Goal: Task Accomplishment & Management: Use online tool/utility

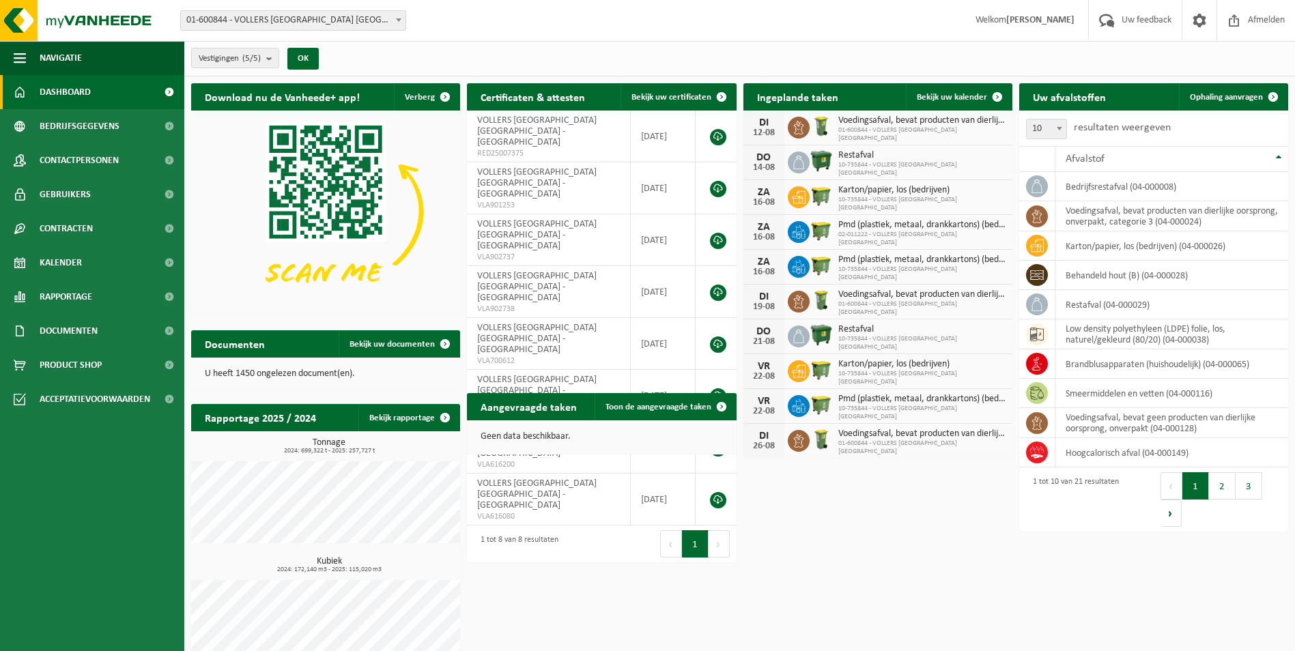
click at [405, 23] on span at bounding box center [399, 20] width 14 height 18
select select "10743"
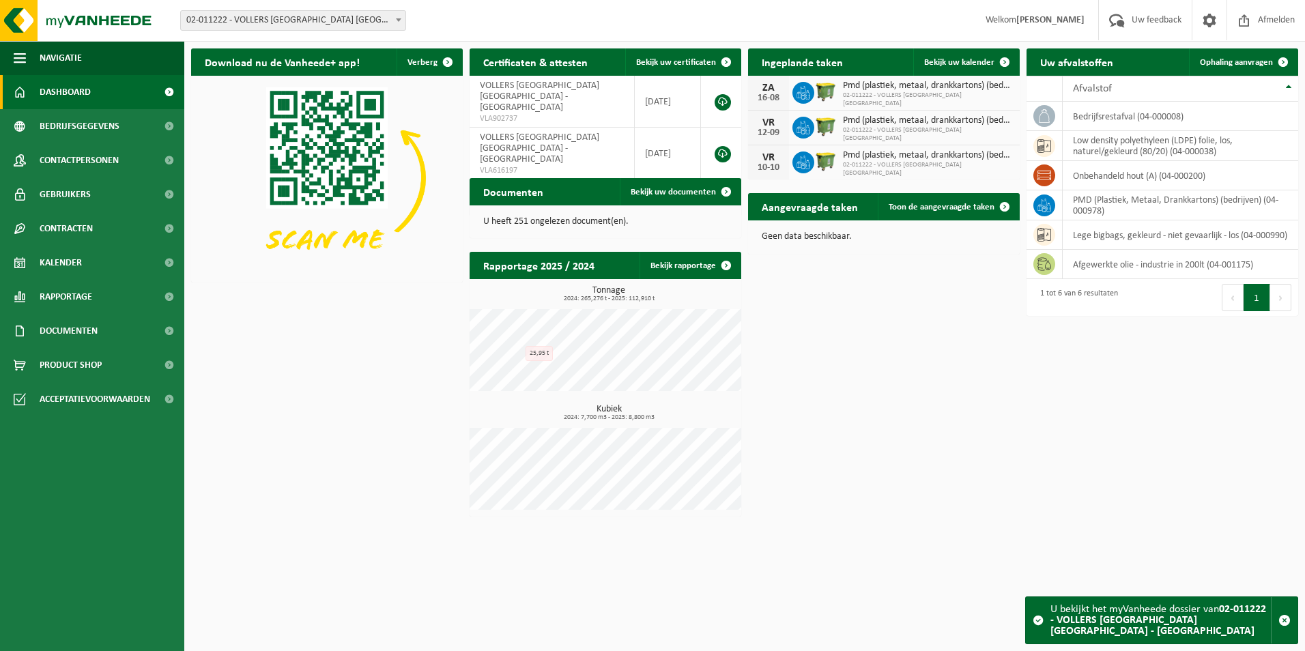
click at [400, 14] on span at bounding box center [399, 20] width 14 height 18
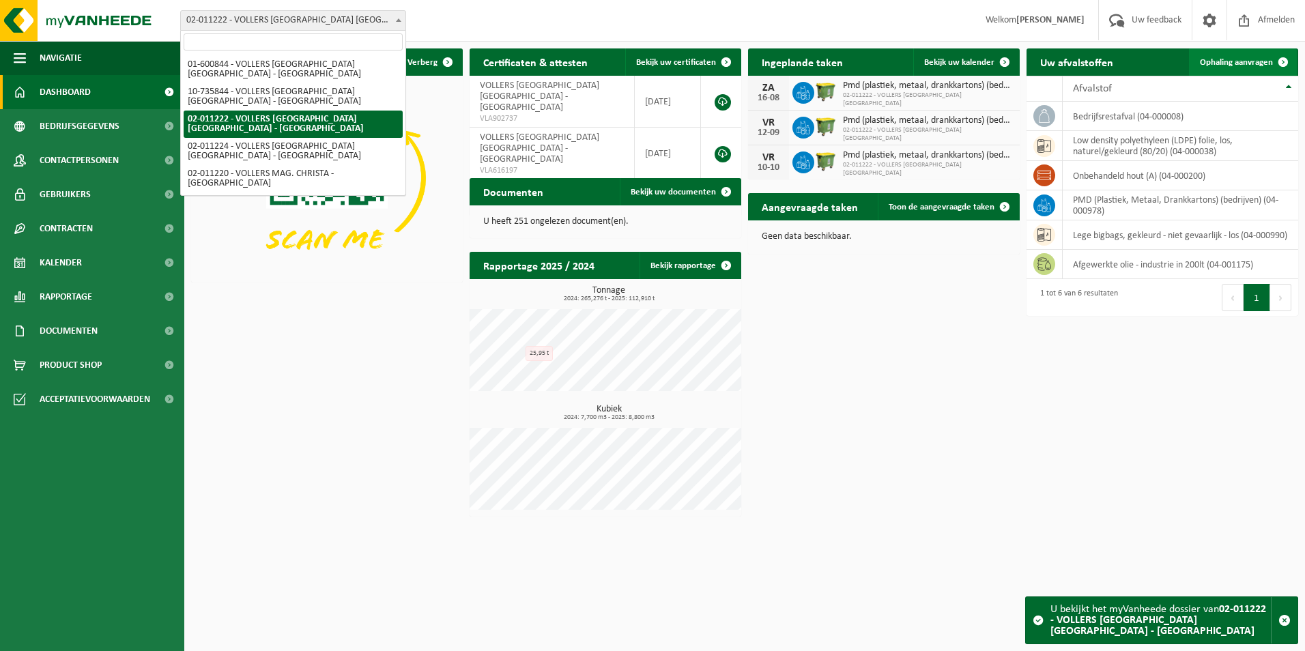
click at [1202, 58] on span "Ophaling aanvragen" at bounding box center [1236, 62] width 73 height 9
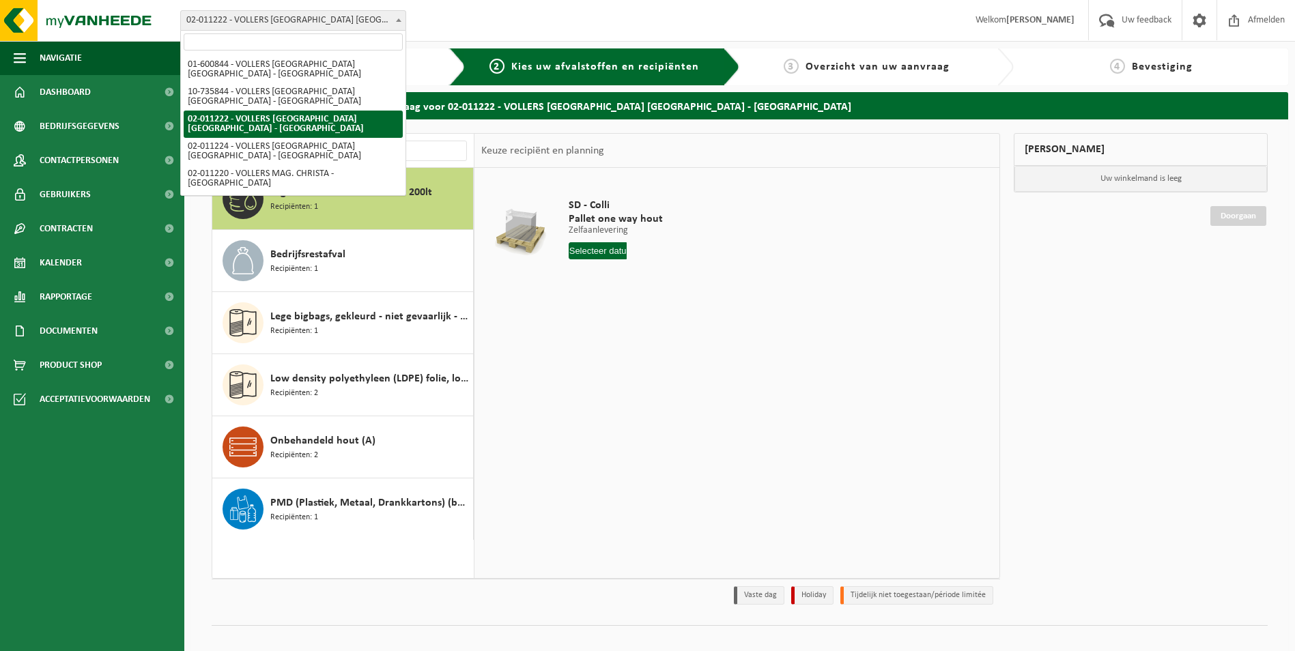
click at [394, 22] on span at bounding box center [399, 20] width 14 height 18
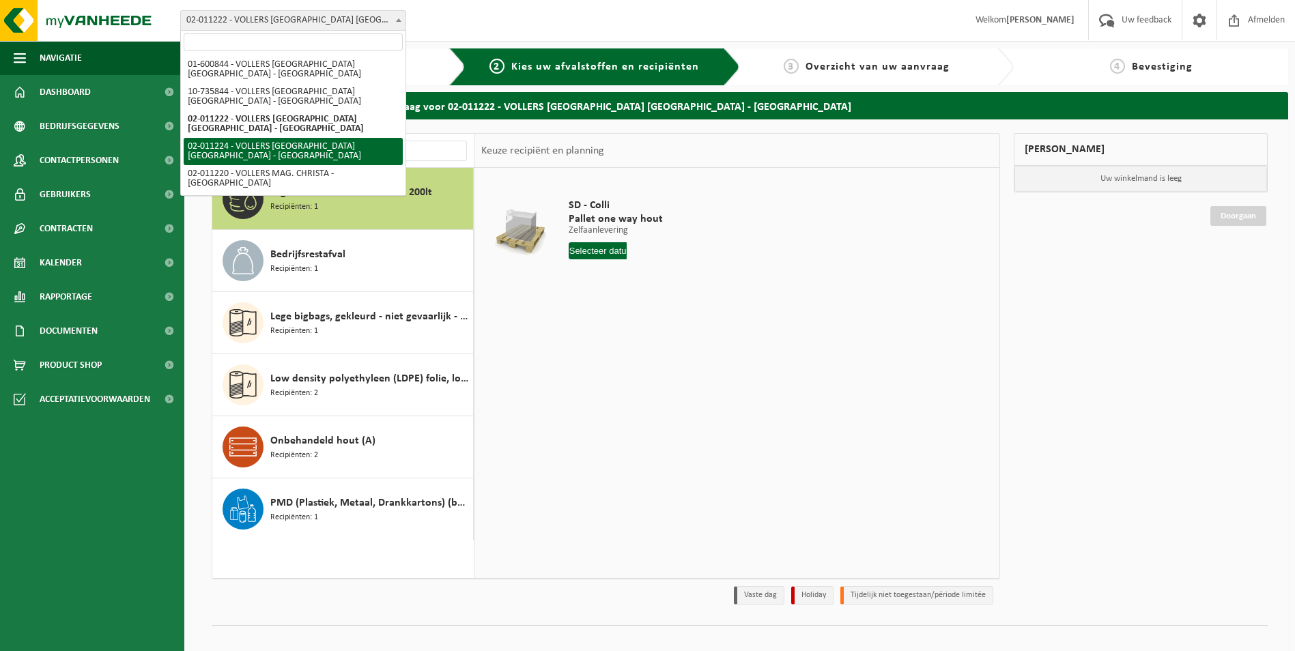
select select "10745"
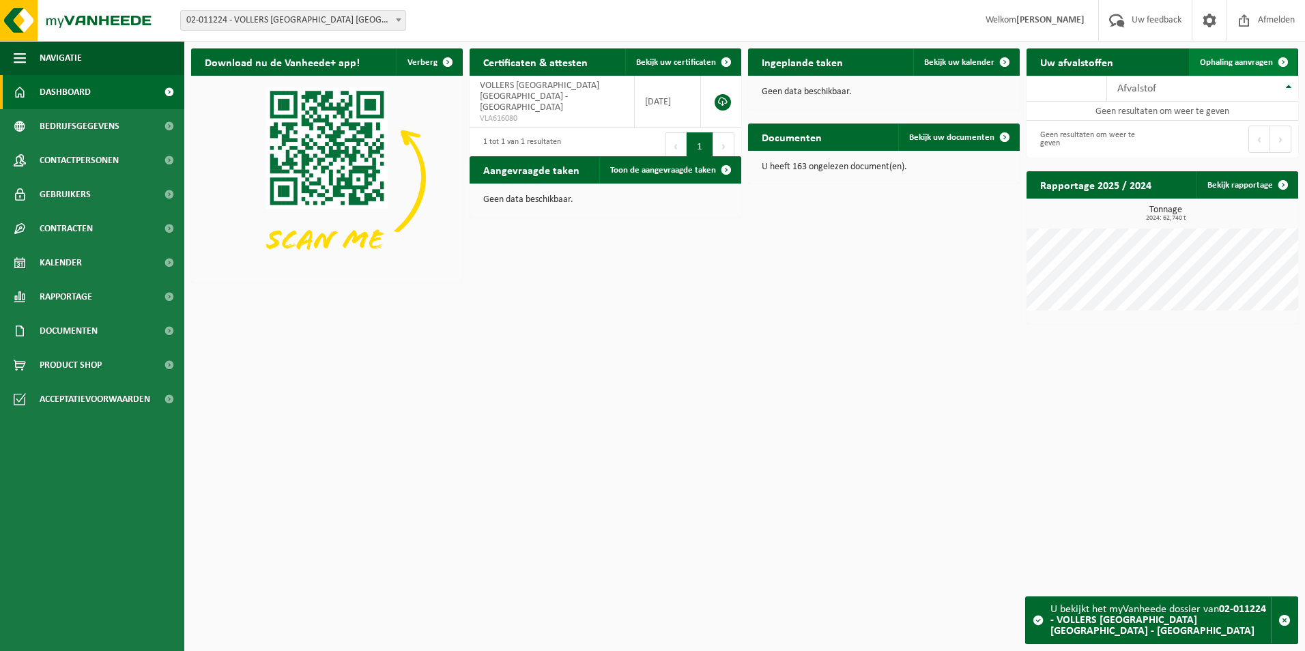
click at [1256, 66] on span "Ophaling aanvragen" at bounding box center [1236, 62] width 73 height 9
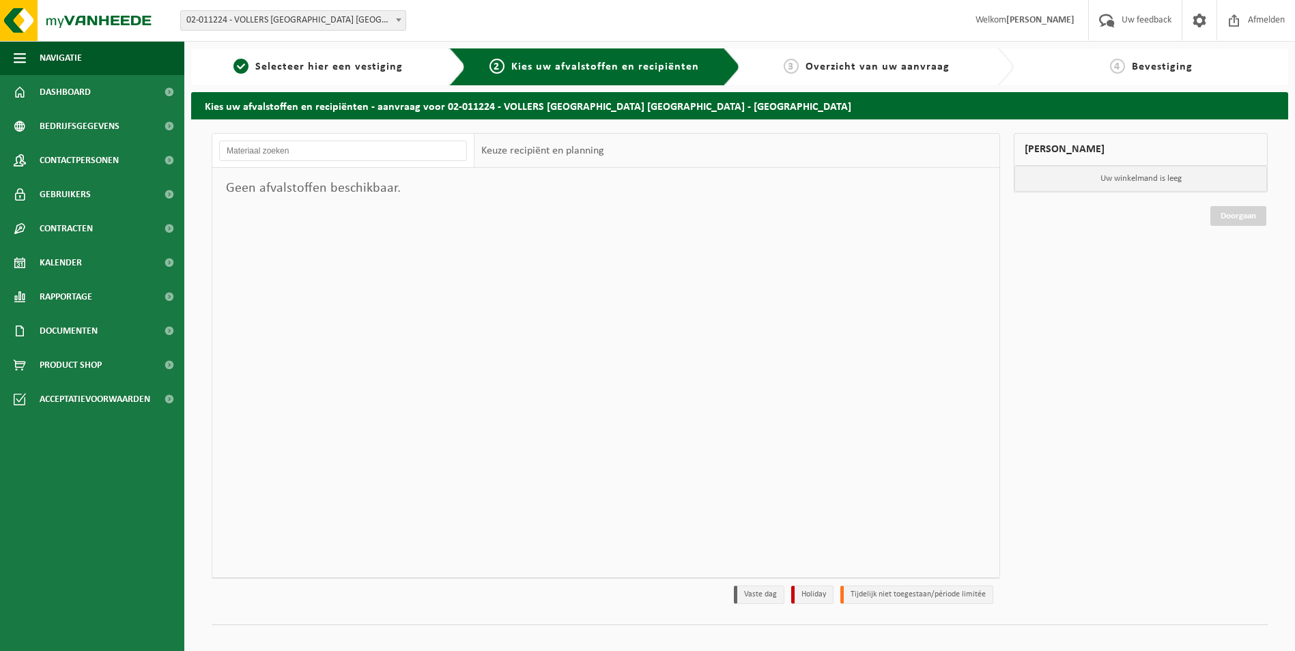
click at [403, 23] on span at bounding box center [399, 20] width 14 height 18
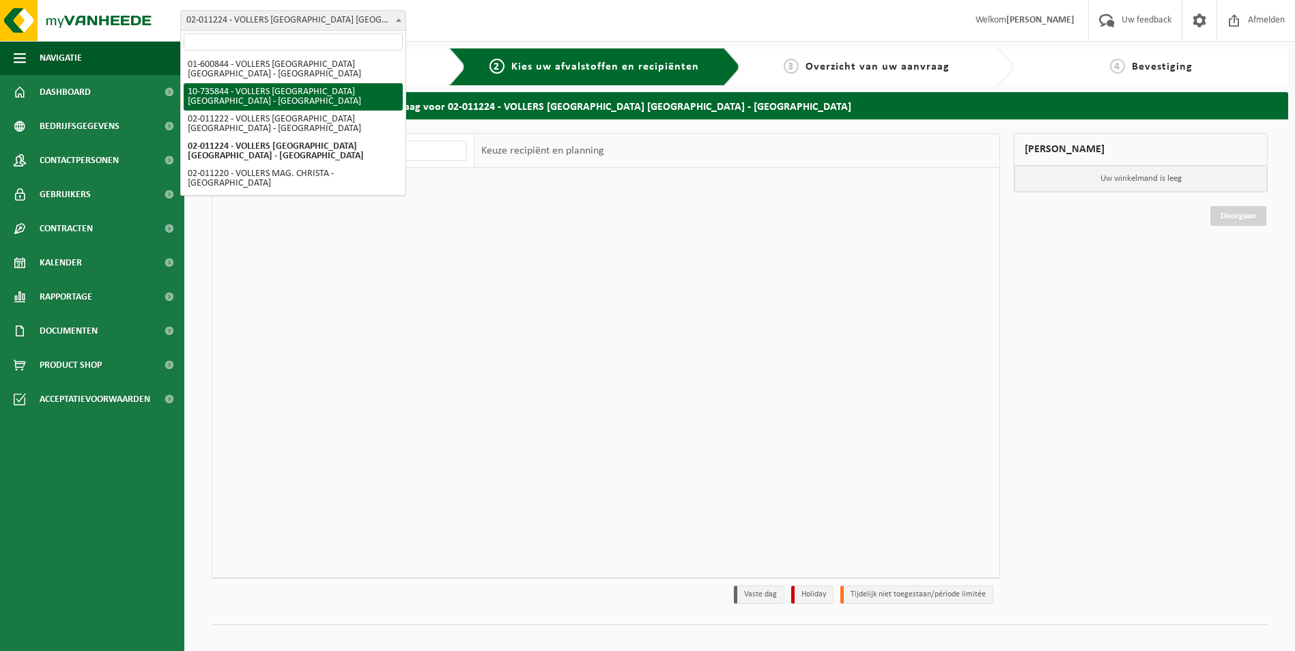
select select "10751"
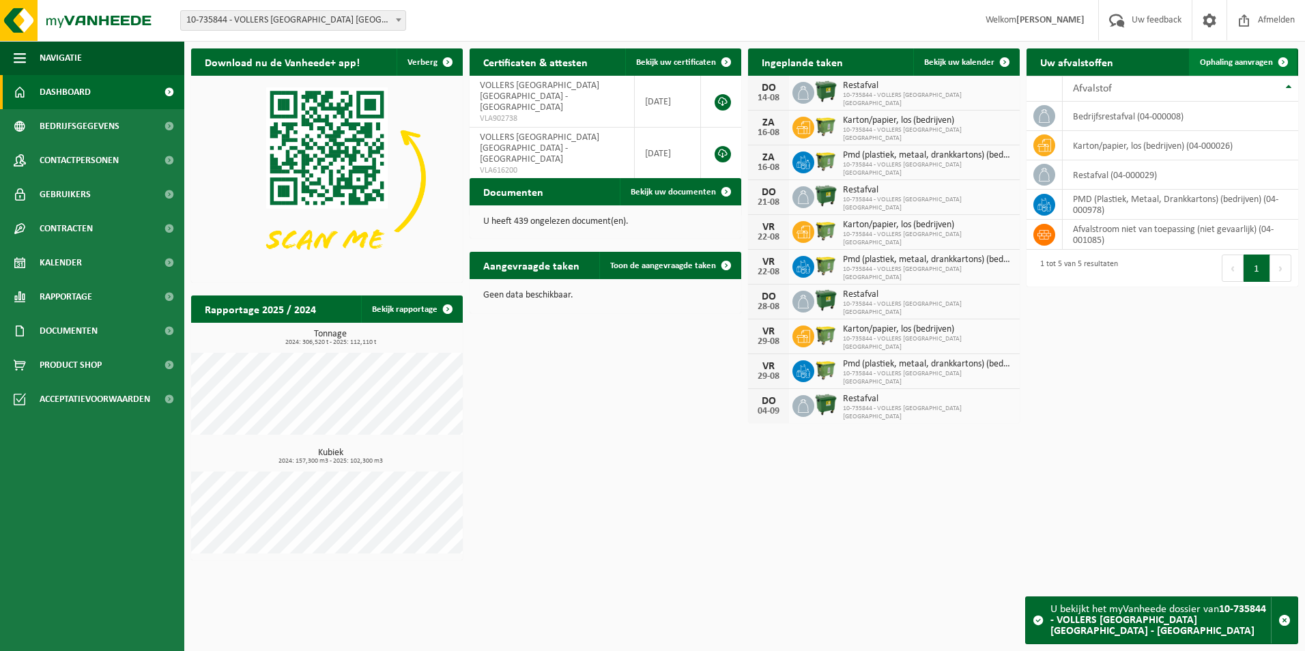
click at [1245, 60] on span "Ophaling aanvragen" at bounding box center [1236, 62] width 73 height 9
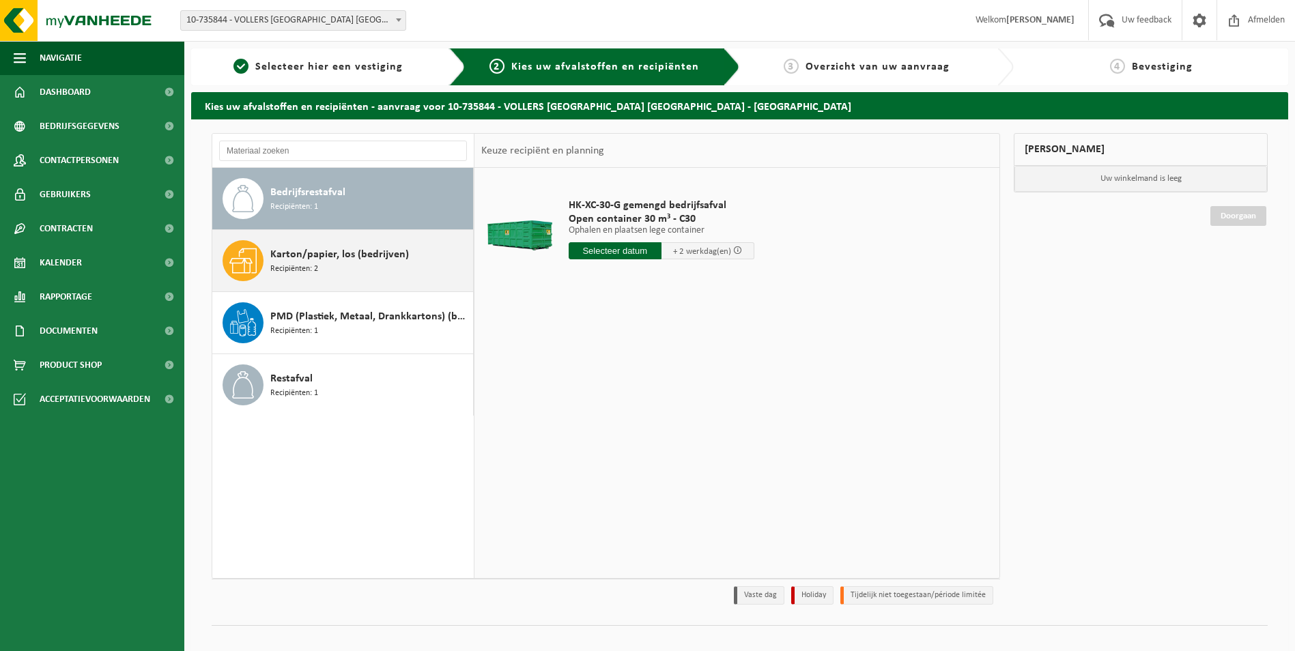
click at [399, 278] on div "Karton/papier, los (bedrijven) Recipiënten: 2" at bounding box center [369, 260] width 199 height 41
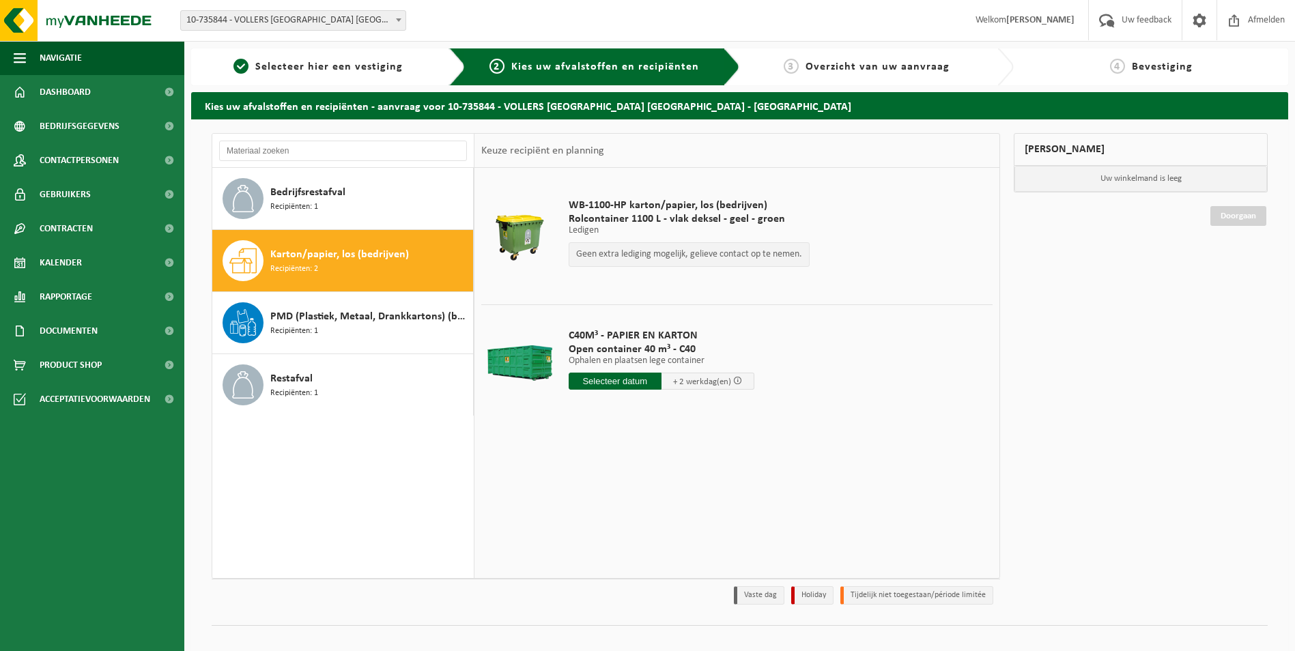
click at [610, 384] on input "text" at bounding box center [614, 381] width 93 height 17
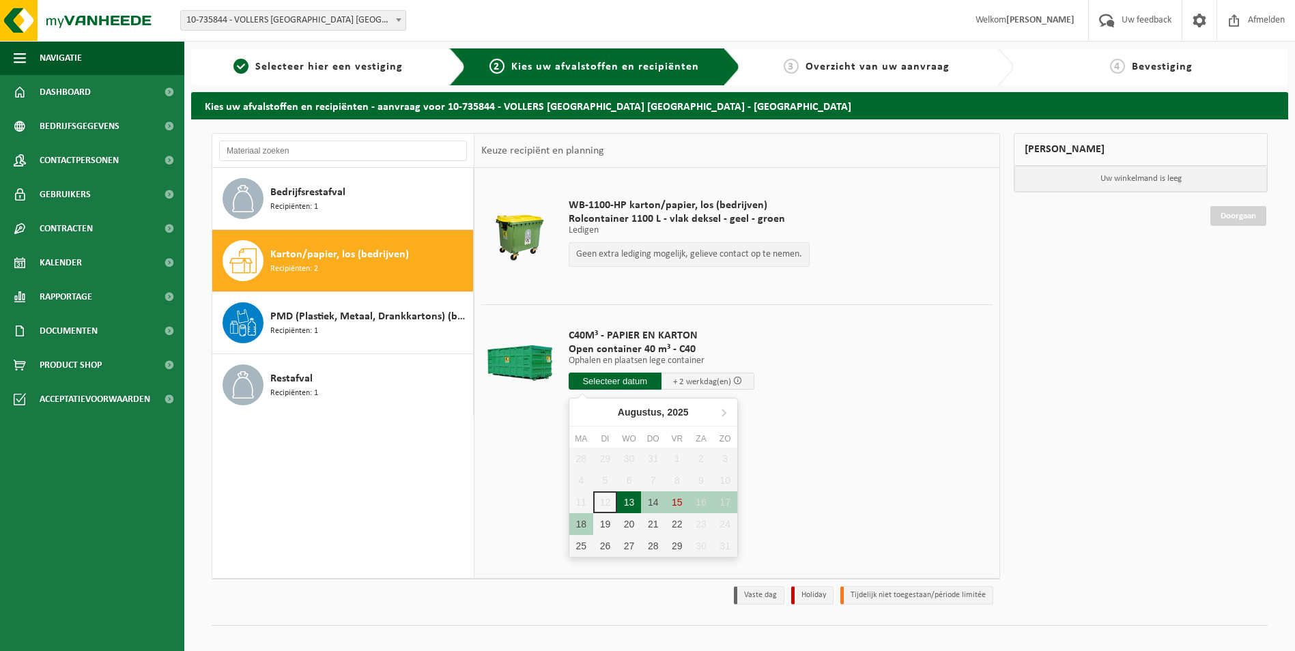
click at [624, 505] on div "13" at bounding box center [629, 502] width 24 height 22
type input "Van 2025-08-13"
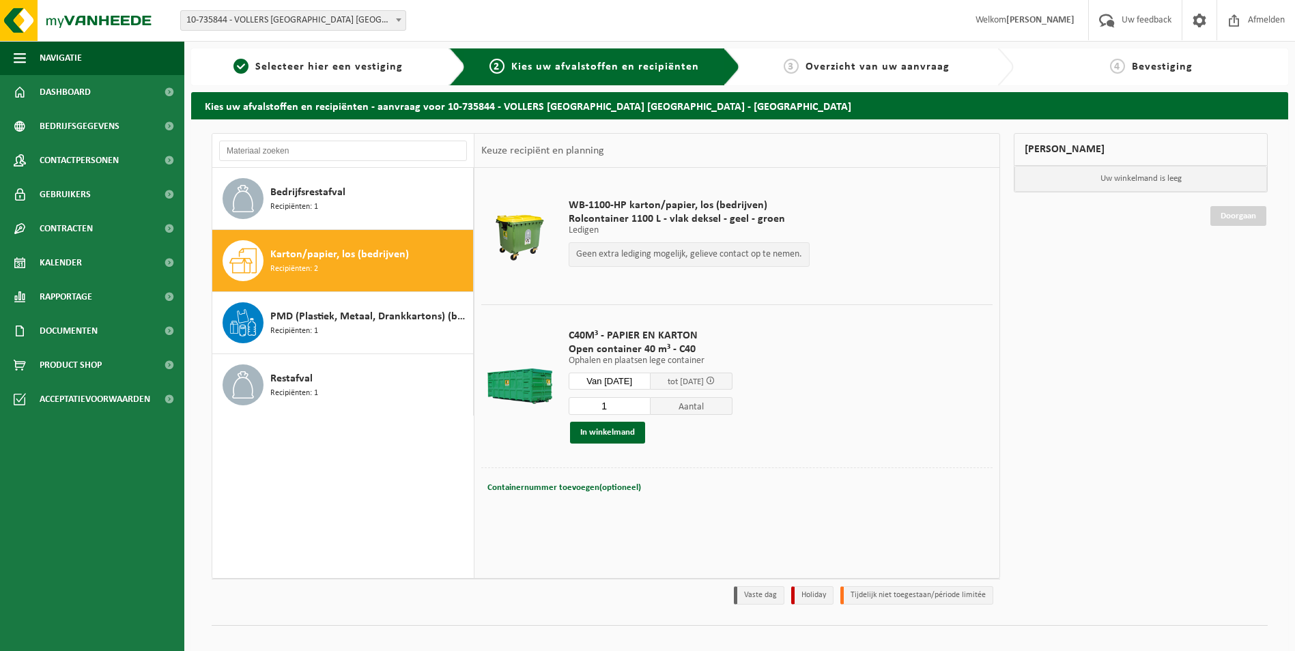
click at [643, 485] on div "Containernummer toevoegen(optioneel) Annuleren" at bounding box center [737, 487] width 504 height 19
drag, startPoint x: 612, startPoint y: 486, endPoint x: 565, endPoint y: 487, distance: 47.1
click at [611, 486] on span "Containernummer toevoegen(optioneel)" at bounding box center [564, 487] width 154 height 9
type input "c40-1483"
click at [614, 429] on button "In winkelmand" at bounding box center [607, 433] width 75 height 22
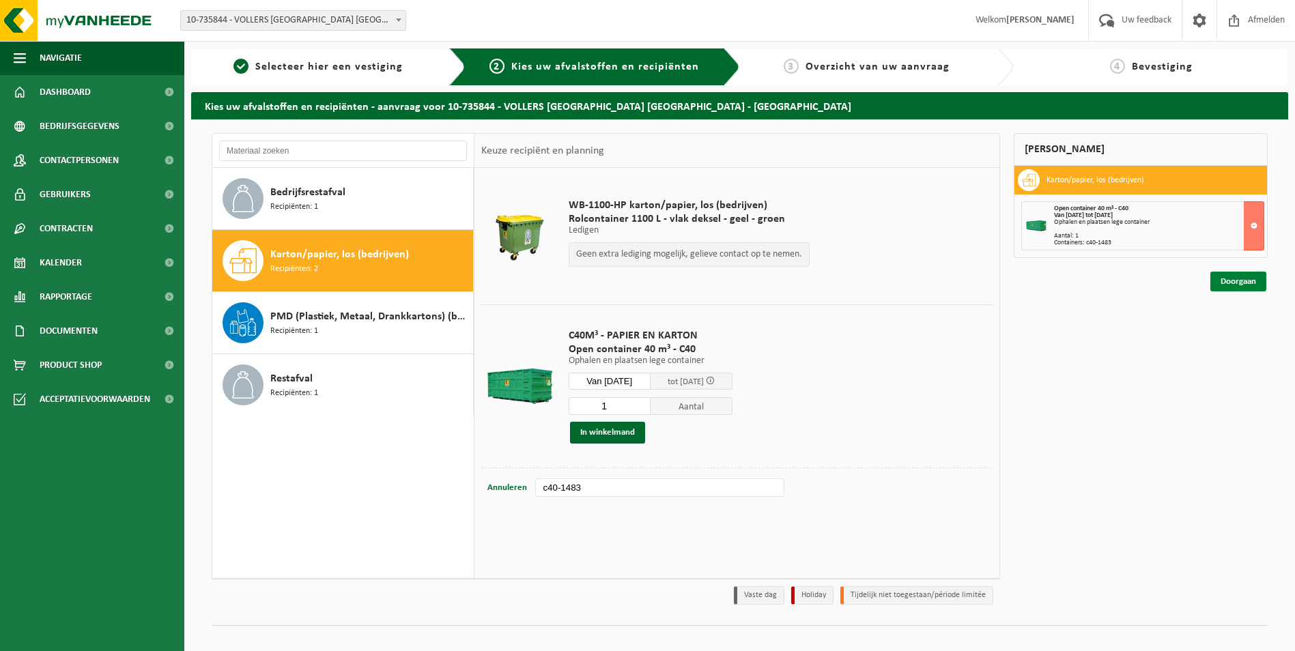
click at [1224, 278] on link "Doorgaan" at bounding box center [1238, 282] width 56 height 20
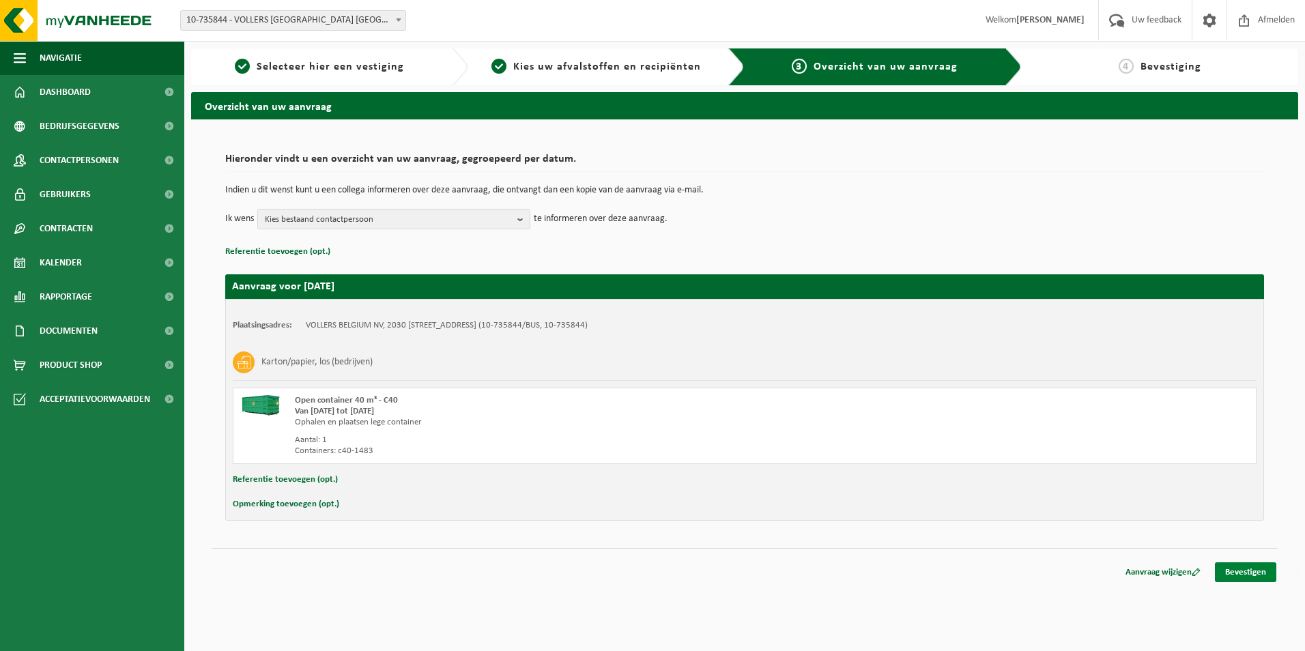
click at [1246, 575] on link "Bevestigen" at bounding box center [1245, 572] width 61 height 20
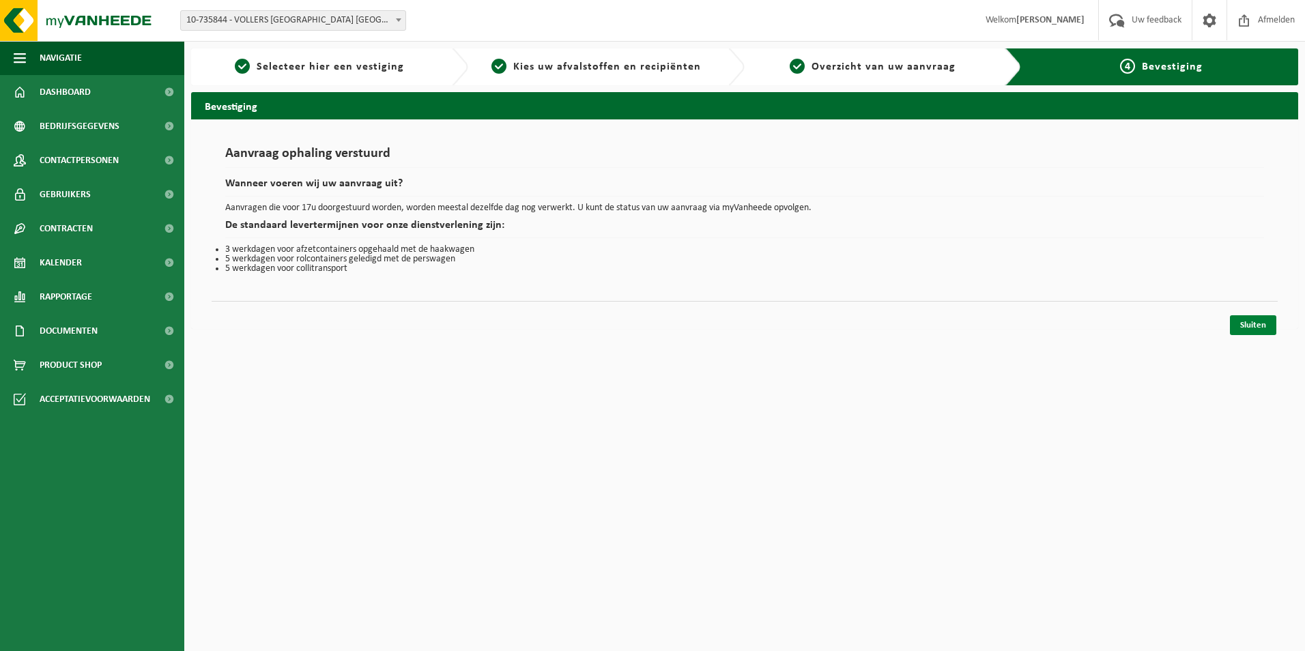
click at [1251, 327] on link "Sluiten" at bounding box center [1253, 325] width 46 height 20
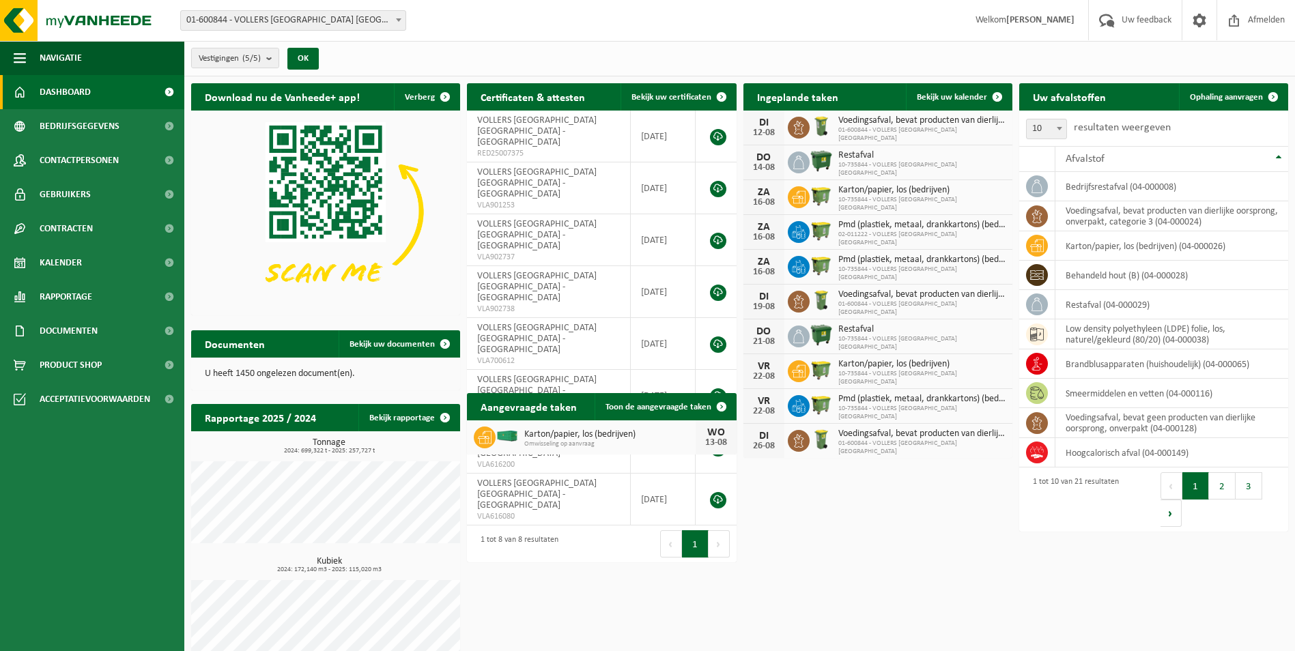
click at [392, 24] on span at bounding box center [399, 20] width 14 height 18
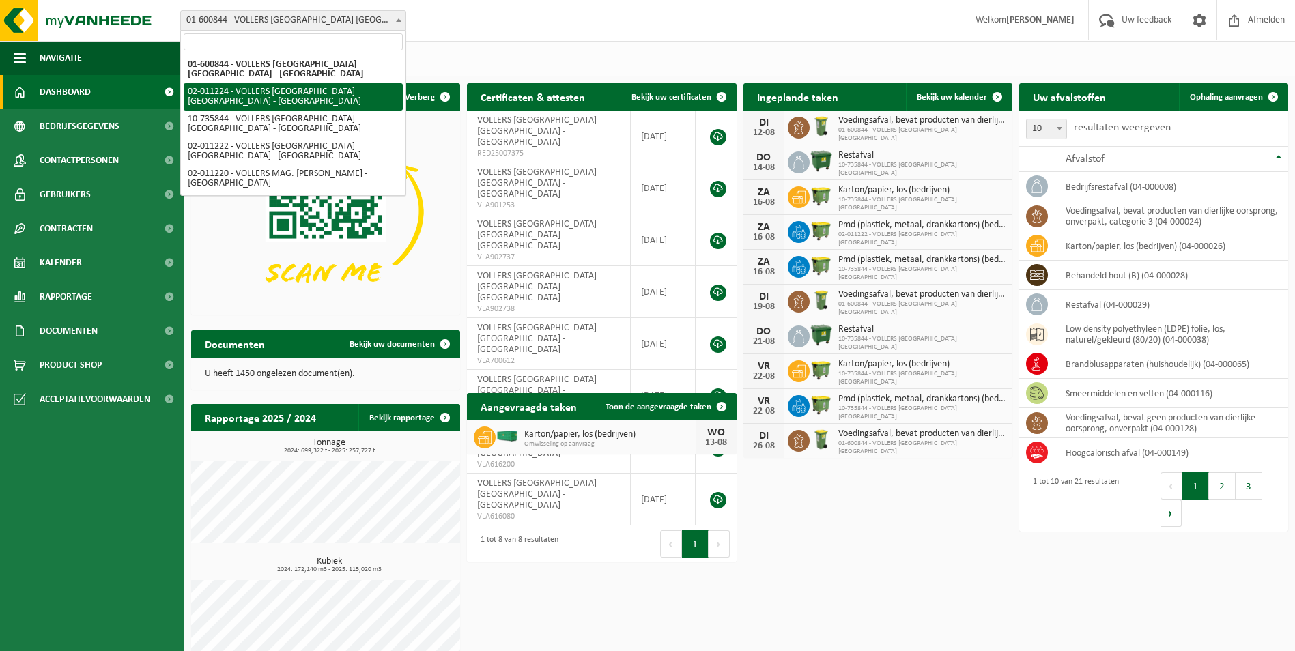
select select "10745"
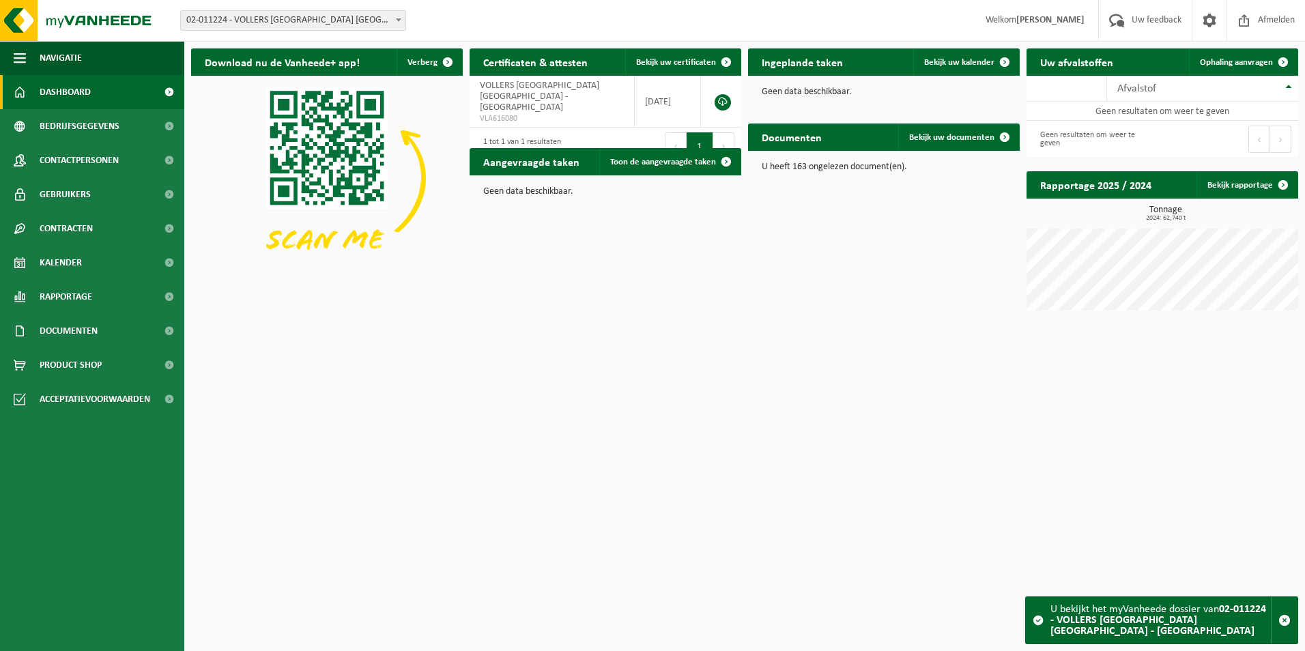
click at [405, 24] on span at bounding box center [399, 20] width 14 height 18
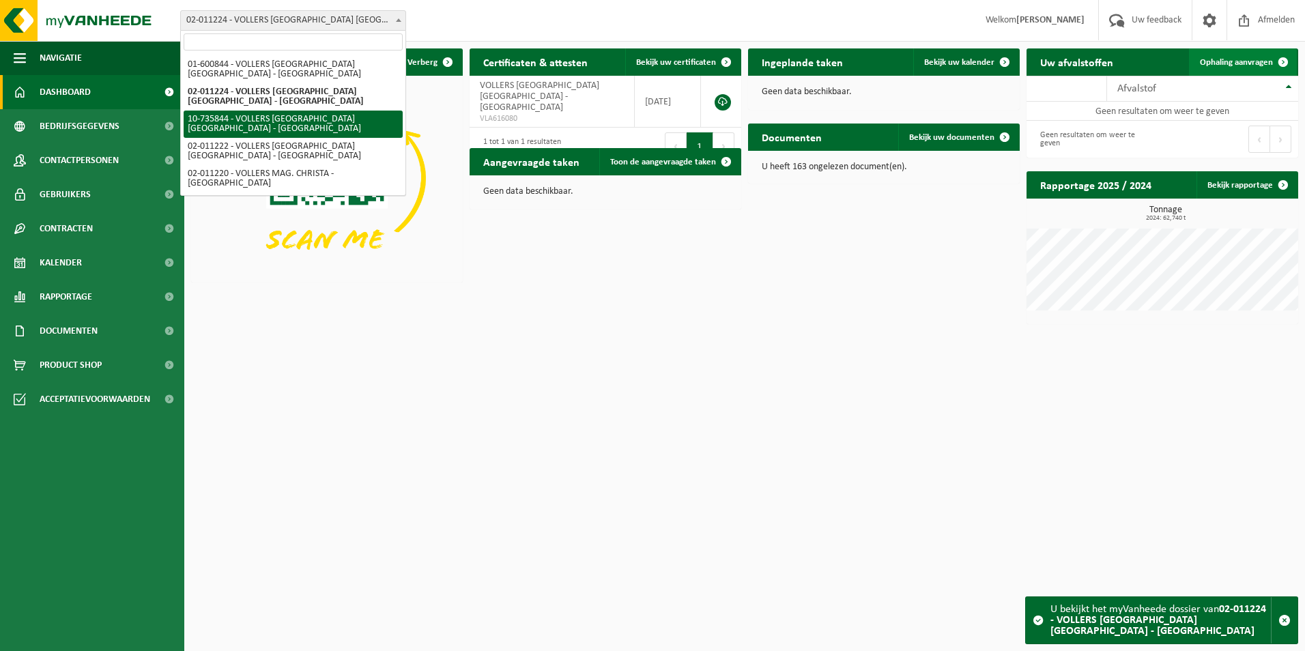
click at [1219, 57] on link "Ophaling aanvragen" at bounding box center [1243, 61] width 108 height 27
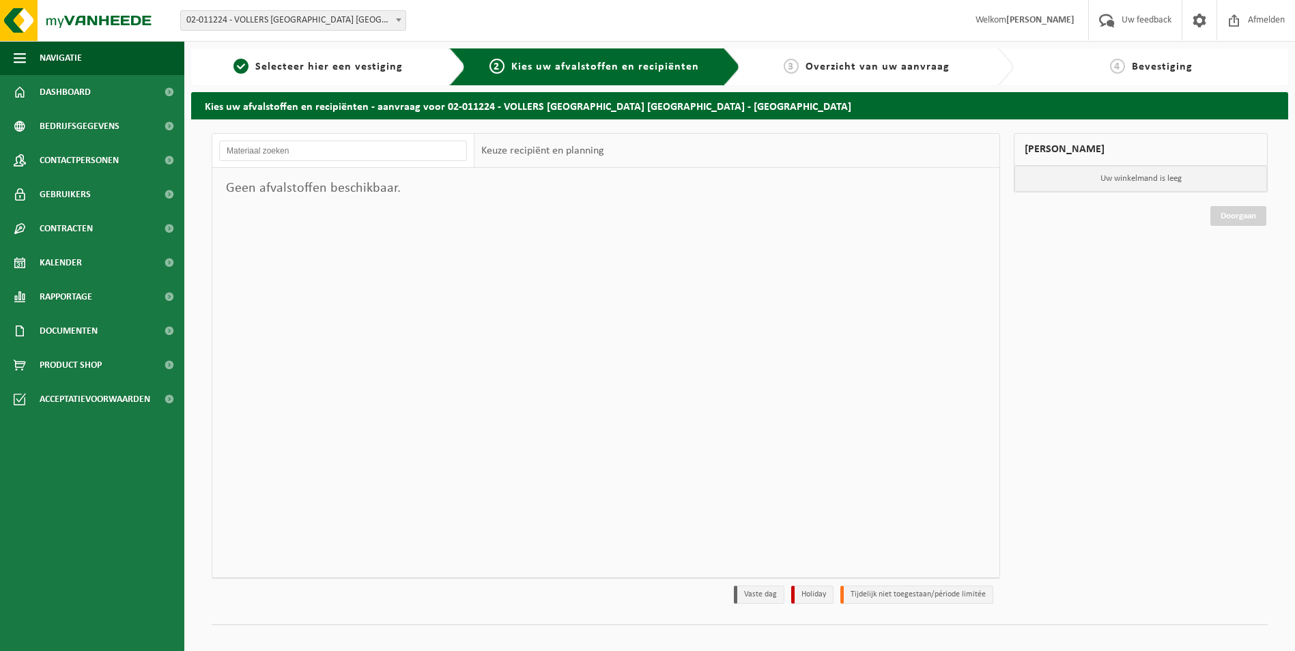
click at [409, 20] on form "01-600844 - VOLLERS BELGIUM NV - ANTWERPEN 02-011224 - VOLLERS BELGIUM NV - ANT…" at bounding box center [300, 20] width 240 height 8
click at [396, 23] on span at bounding box center [399, 20] width 14 height 18
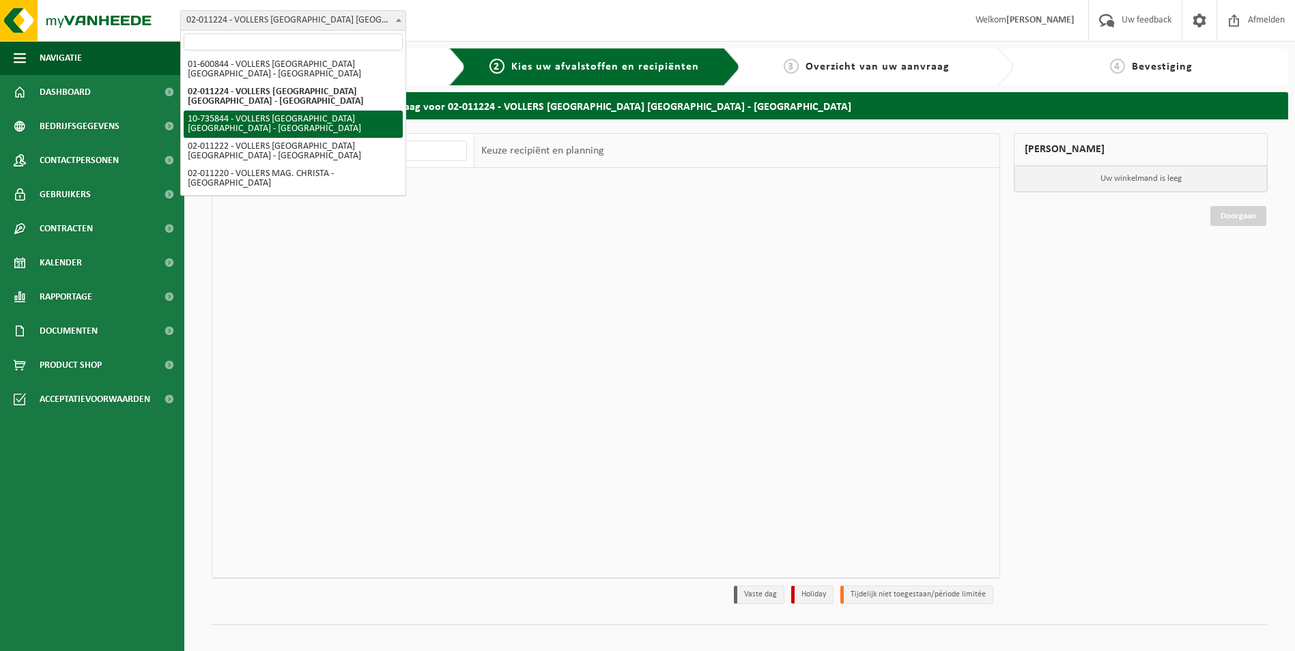
select select "10751"
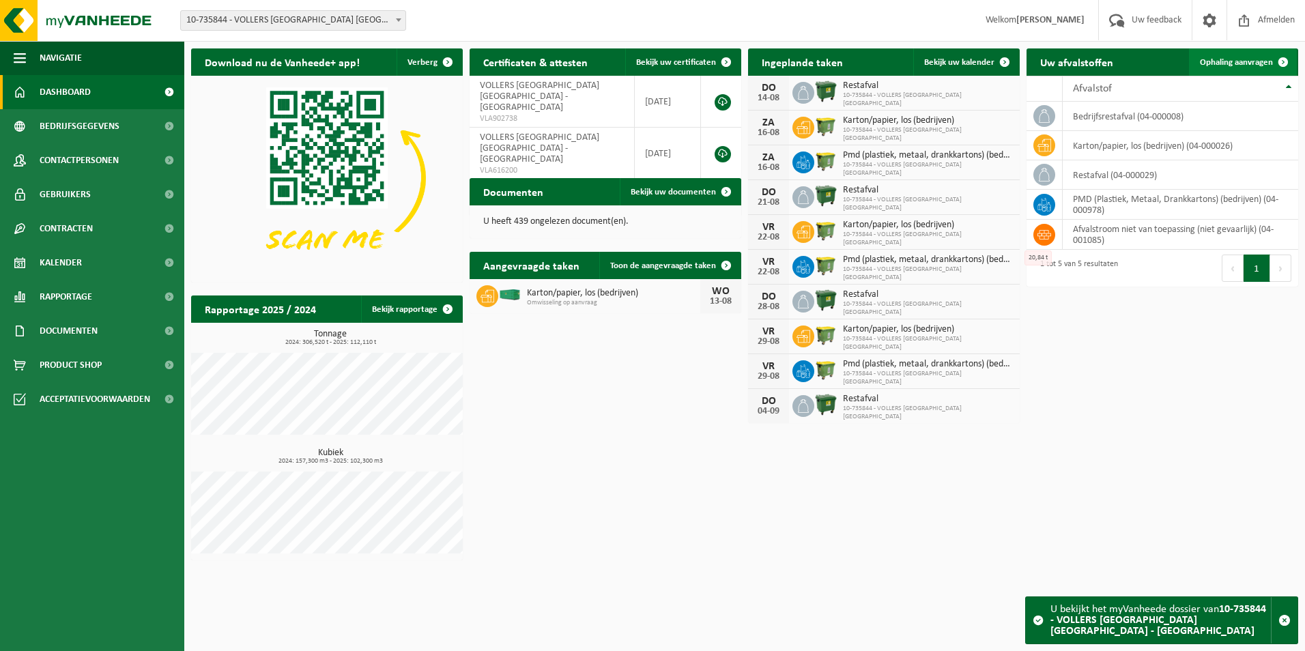
click at [1237, 59] on span "Ophaling aanvragen" at bounding box center [1236, 62] width 73 height 9
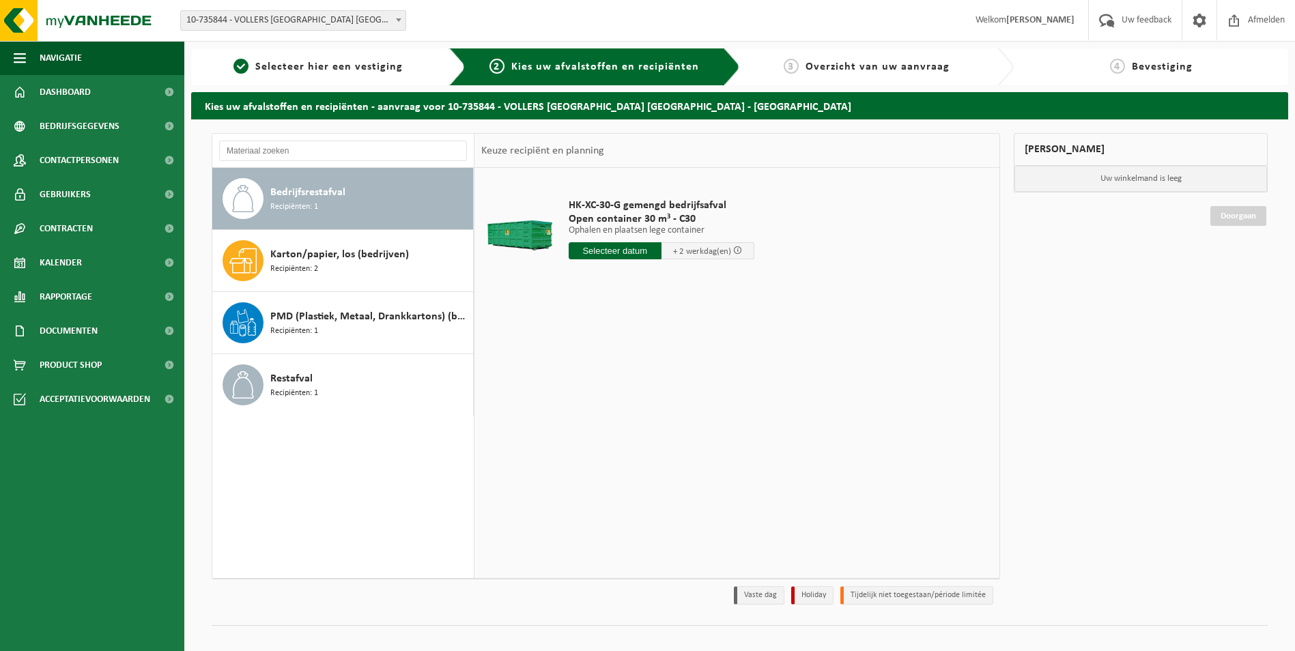
click at [403, 18] on span at bounding box center [399, 20] width 14 height 18
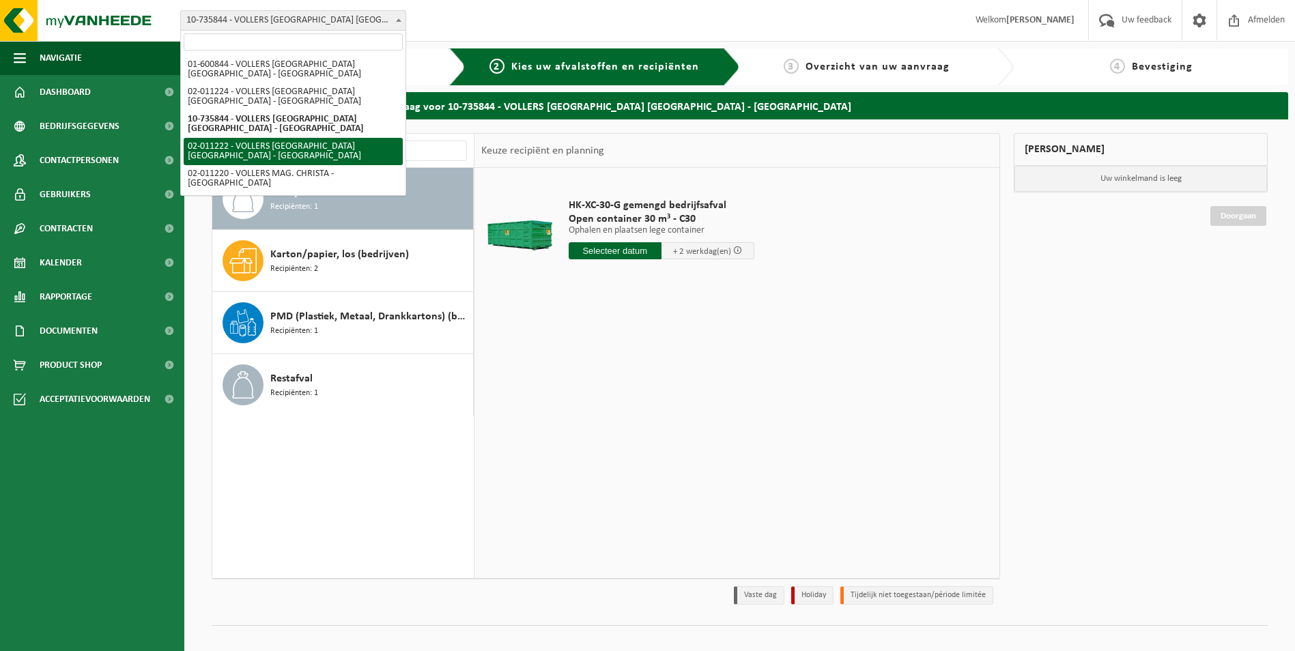
select select "10743"
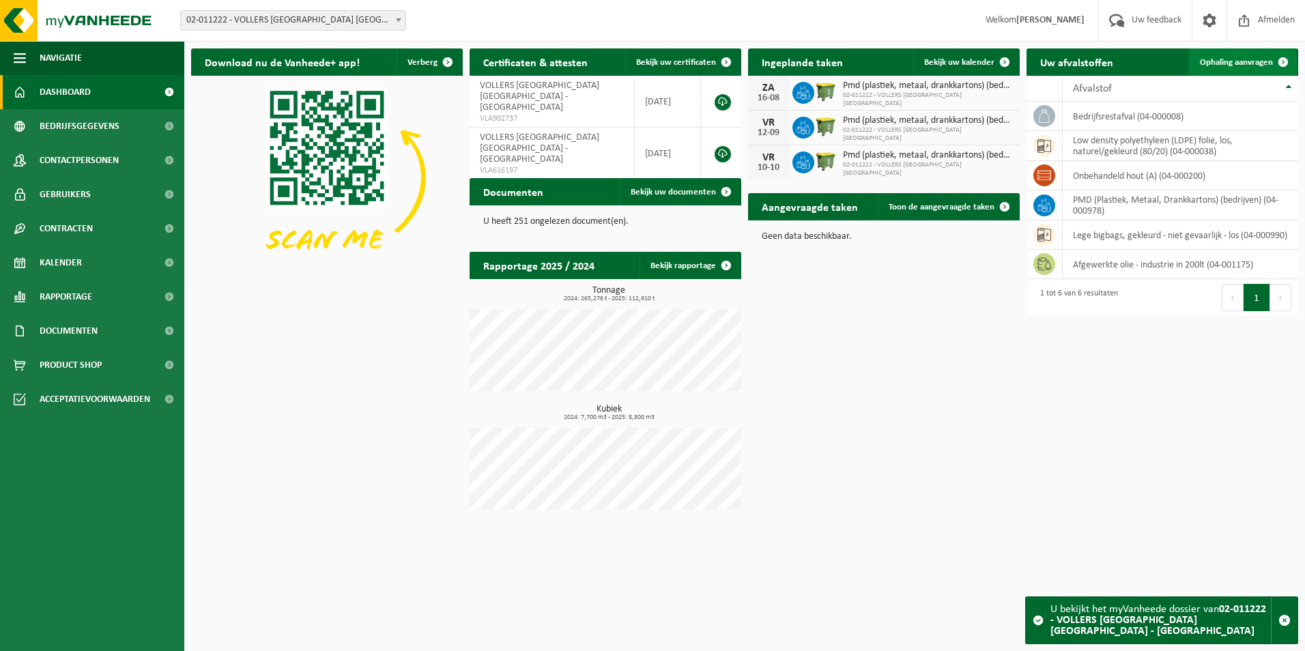
click at [1228, 63] on span "Ophaling aanvragen" at bounding box center [1236, 62] width 73 height 9
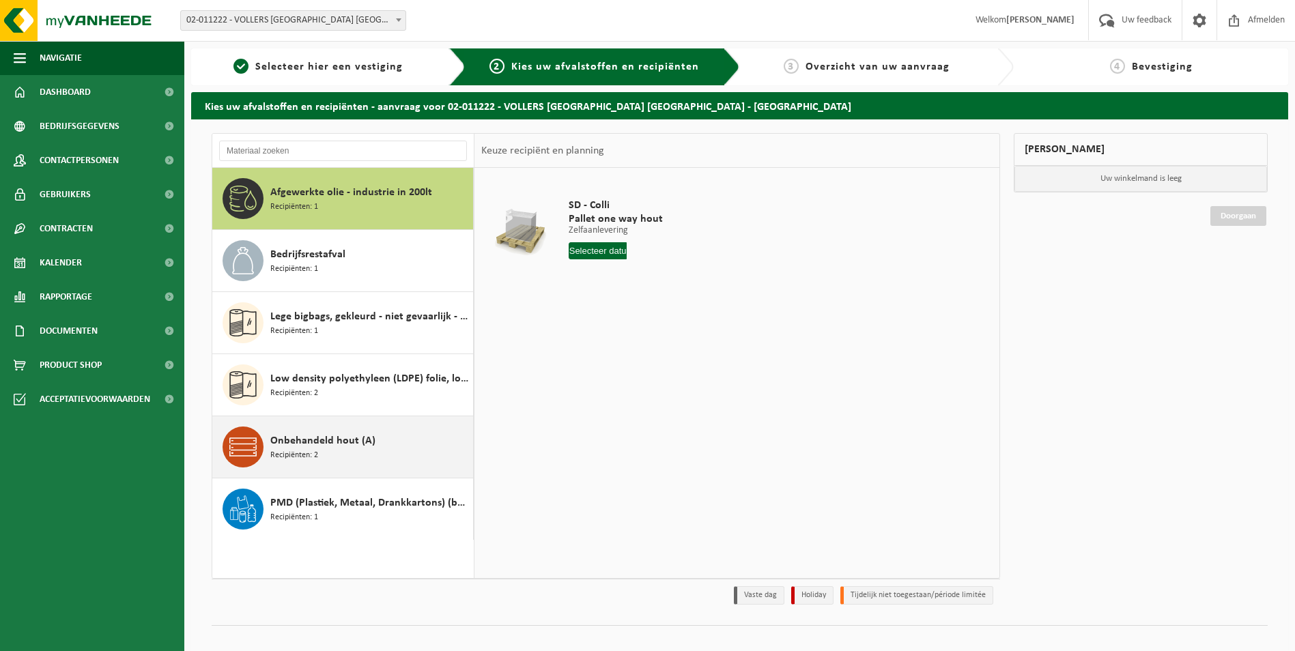
click at [329, 446] on span "Onbehandeld hout (A)" at bounding box center [322, 441] width 105 height 16
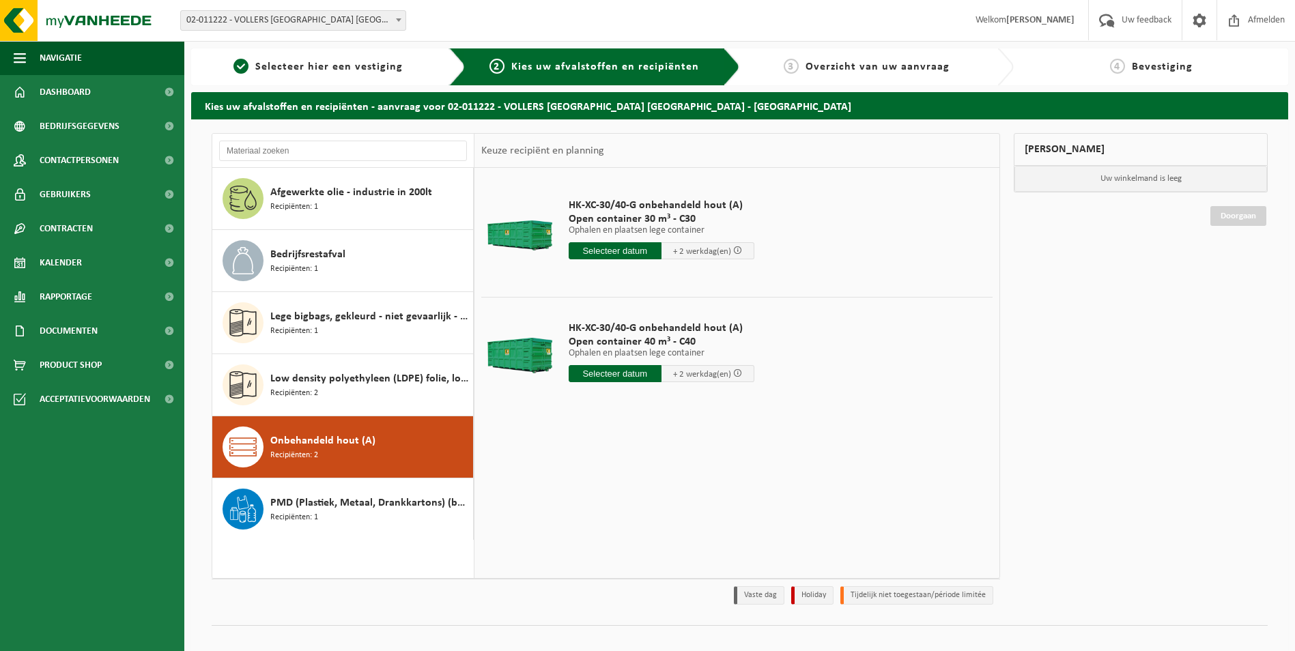
click at [639, 372] on input "text" at bounding box center [614, 373] width 93 height 17
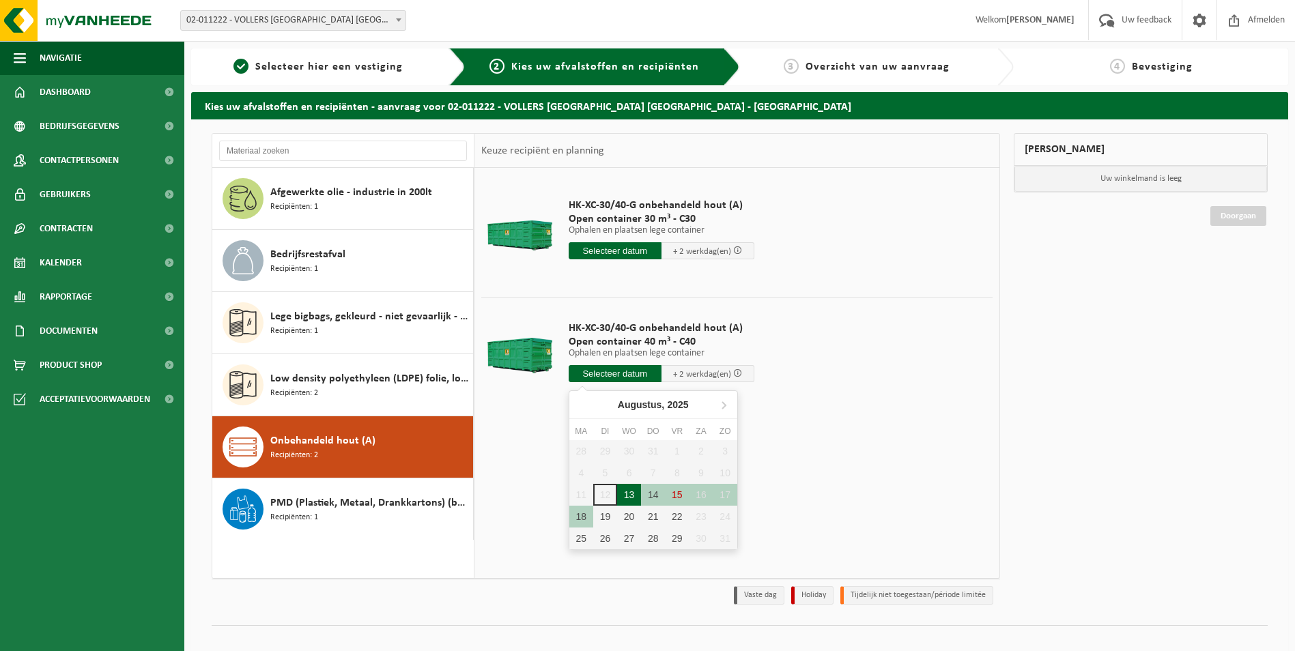
click at [639, 497] on div "13" at bounding box center [629, 495] width 24 height 22
type input "Van [DATE]"
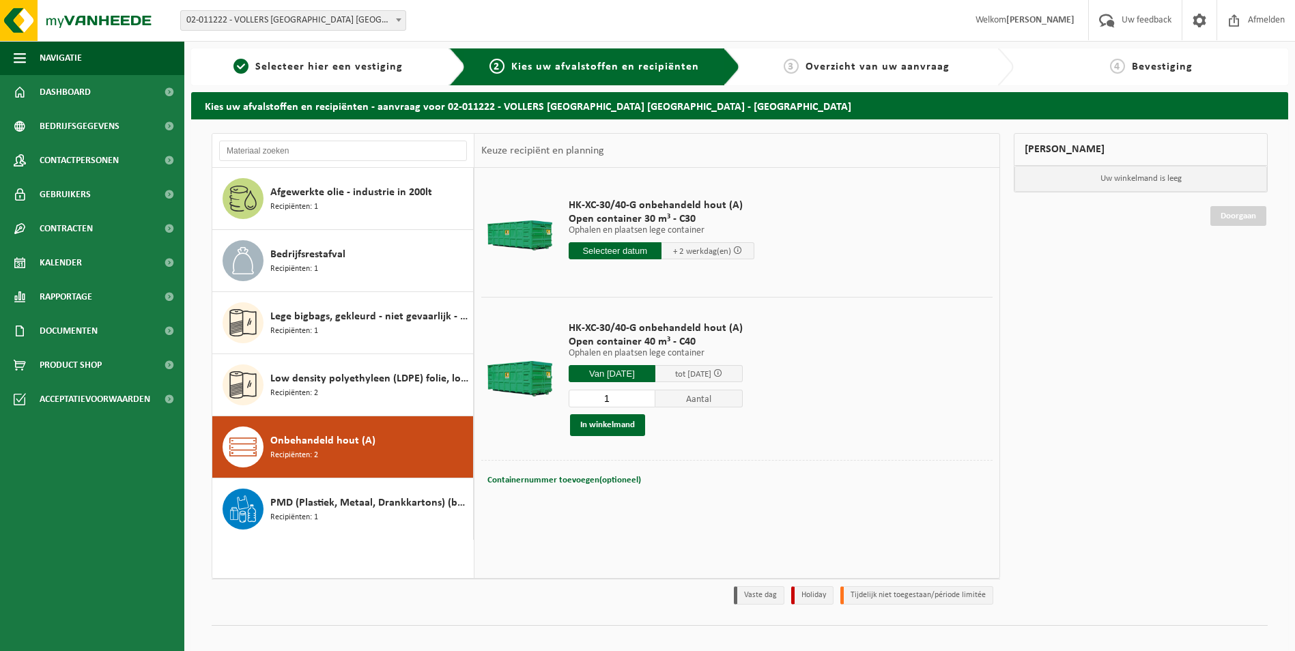
click at [641, 474] on div "Containernummer toevoegen(optioneel) Annuleren" at bounding box center [737, 480] width 504 height 19
click at [619, 482] on span "Containernummer toevoegen(optioneel)" at bounding box center [564, 480] width 154 height 9
type input "c40-108"
click at [622, 425] on button "In winkelmand" at bounding box center [607, 425] width 75 height 22
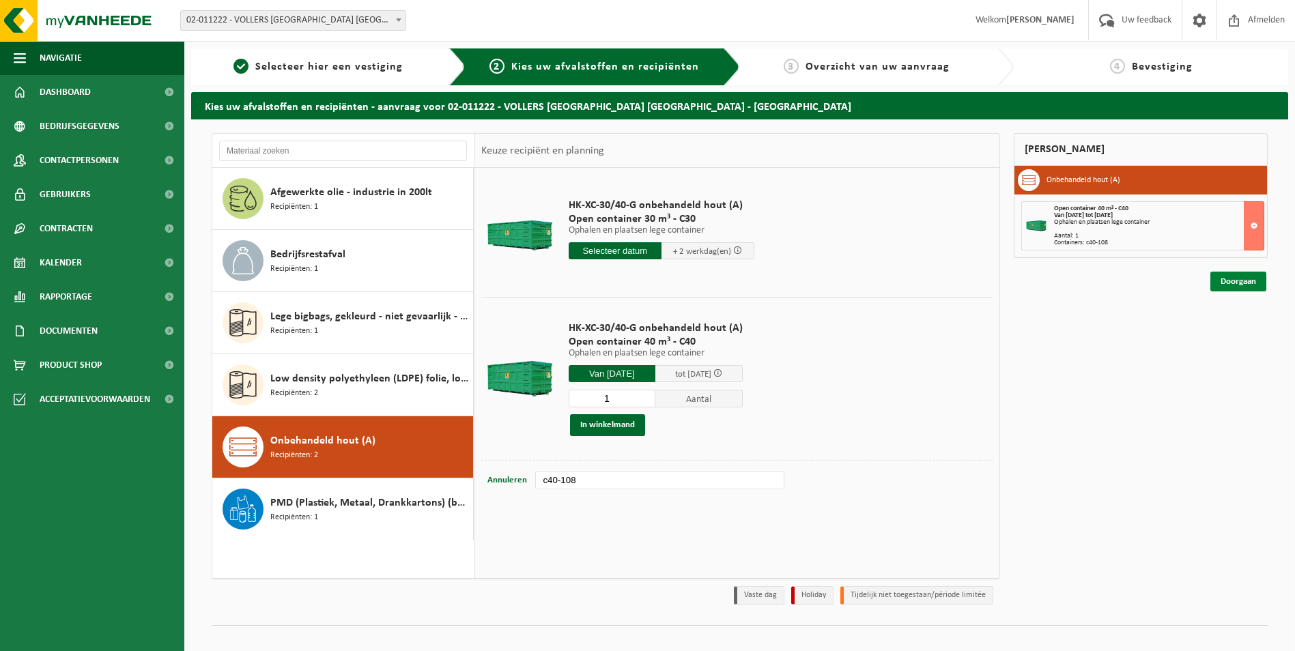
click at [1231, 276] on link "Doorgaan" at bounding box center [1238, 282] width 56 height 20
